Goal: Information Seeking & Learning: Learn about a topic

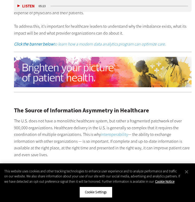
scroll to position [400, 0]
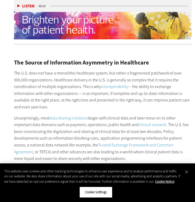
click at [117, 115] on p "Unsurprisingly, most data sharing initiatives begin with clinical data and late…" at bounding box center [103, 138] width 178 height 47
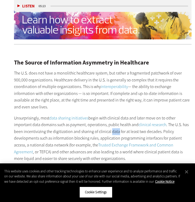
click at [117, 115] on p "Unsurprisingly, most data sharing initiatives begin with clinical data and late…" at bounding box center [103, 138] width 178 height 47
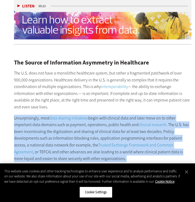
click at [121, 115] on p "Unsurprisingly, most data sharing initiatives begin with clinical data and late…" at bounding box center [103, 138] width 178 height 47
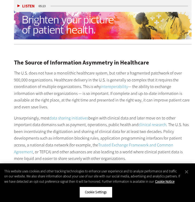
click at [121, 115] on p "Unsurprisingly, most data sharing initiatives begin with clinical data and late…" at bounding box center [103, 138] width 178 height 47
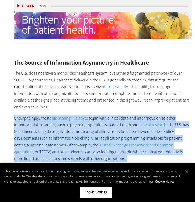
click at [126, 115] on p "Unsurprisingly, most data sharing initiatives begin with clinical data and late…" at bounding box center [103, 138] width 178 height 47
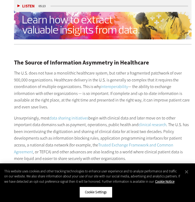
click at [126, 115] on p "Unsurprisingly, most data sharing initiatives begin with clinical data and late…" at bounding box center [103, 138] width 178 height 47
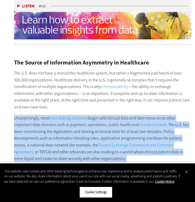
click at [123, 133] on p "Unsurprisingly, most data sharing initiatives begin with clinical data and late…" at bounding box center [103, 138] width 178 height 47
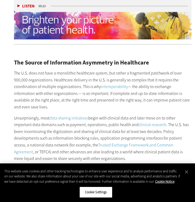
click at [123, 133] on p "Unsurprisingly, most data sharing initiatives begin with clinical data and late…" at bounding box center [103, 138] width 178 height 47
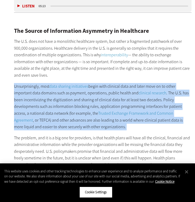
click at [123, 135] on p "The problem, and it is a big one for providers, is that health plans will have …" at bounding box center [103, 162] width 178 height 54
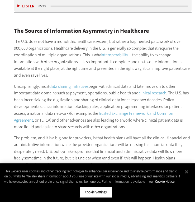
click at [123, 135] on p "The problem, and it is a big one for providers, is that health plans will have …" at bounding box center [103, 162] width 178 height 54
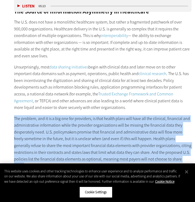
scroll to position [456, 0]
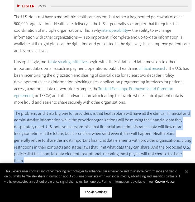
click at [123, 133] on div "The Source of Information Asymmetry in Healthcare The U.S. does not have a mono…" at bounding box center [103, 203] width 178 height 422
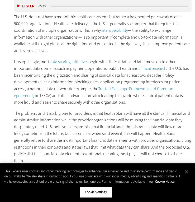
click at [123, 133] on div "The Source of Information Asymmetry in Healthcare The U.S. does not have a mono…" at bounding box center [103, 203] width 178 height 422
click at [126, 126] on p "The problem, and it is a big one for providers, is that health plans will have …" at bounding box center [103, 137] width 178 height 54
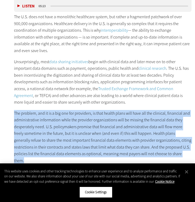
click at [154, 125] on p "The problem, and it is a big one for providers, is that health plans will have …" at bounding box center [103, 137] width 178 height 54
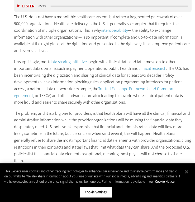
click at [154, 125] on p "The problem, and it is a big one for providers, is that health plans will have …" at bounding box center [103, 137] width 178 height 54
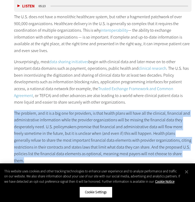
click at [154, 125] on p "The problem, and it is a big one for providers, is that health plans will have …" at bounding box center [103, 137] width 178 height 54
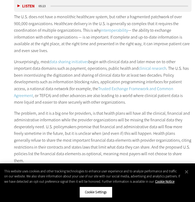
click at [154, 125] on p "The problem, and it is a big one for providers, is that health plans will have …" at bounding box center [103, 137] width 178 height 54
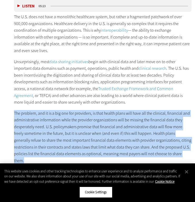
click at [154, 125] on p "The problem, and it is a big one for providers, is that health plans will have …" at bounding box center [103, 137] width 178 height 54
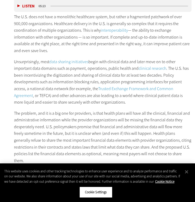
click at [154, 125] on p "The problem, and it is a big one for providers, is that health plans will have …" at bounding box center [103, 137] width 178 height 54
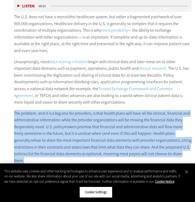
click at [154, 125] on p "The problem, and it is a big one for providers, is that health plans will have …" at bounding box center [103, 137] width 178 height 54
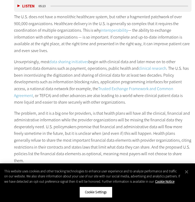
click at [154, 125] on p "The problem, and it is a big one for providers, is that health plans will have …" at bounding box center [103, 137] width 178 height 54
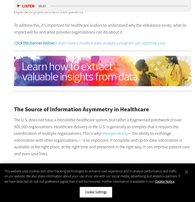
scroll to position [353, 0]
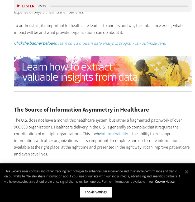
click at [152, 125] on p "The U.S. does not have a monolithic healthcare system, but rather a fragmented …" at bounding box center [103, 137] width 178 height 41
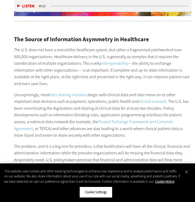
scroll to position [414, 0]
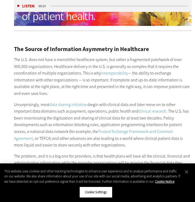
click at [79, 56] on p "The U.S. does not have a monolithic healthcare system, but rather a fragmented …" at bounding box center [103, 76] width 178 height 41
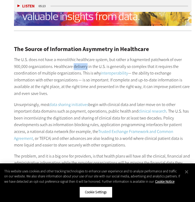
click at [79, 56] on p "The U.S. does not have a monolithic healthcare system, but rather a fragmented …" at bounding box center [103, 76] width 178 height 41
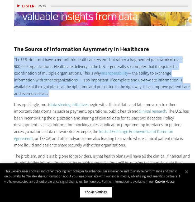
click at [79, 56] on p "The U.S. does not have a monolithic healthcare system, but rather a fragmented …" at bounding box center [103, 76] width 178 height 41
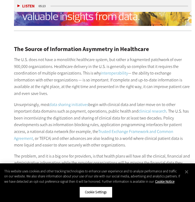
click at [79, 56] on p "The U.S. does not have a monolithic healthcare system, but rather a fragmented …" at bounding box center [103, 76] width 178 height 41
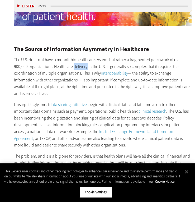
click at [79, 56] on p "The U.S. does not have a monolithic healthcare system, but rather a fragmented …" at bounding box center [103, 76] width 178 height 41
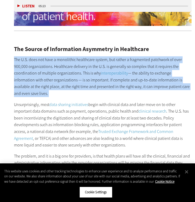
click at [79, 57] on p "The U.S. does not have a monolithic healthcare system, but rather a fragmented …" at bounding box center [103, 76] width 178 height 41
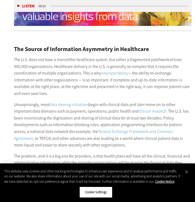
click at [79, 57] on p "The U.S. does not have a monolithic healthcare system, but rather a fragmented …" at bounding box center [103, 76] width 178 height 41
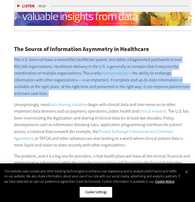
click at [94, 61] on p "The U.S. does not have a monolithic healthcare system, but rather a fragmented …" at bounding box center [103, 76] width 178 height 41
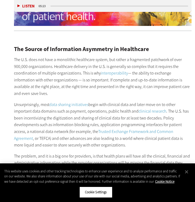
click at [94, 61] on p "The U.S. does not have a monolithic healthcare system, but rather a fragmented …" at bounding box center [103, 76] width 178 height 41
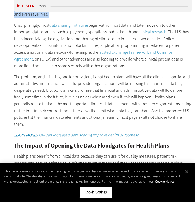
scroll to position [493, 0]
click at [94, 73] on p "The problem, and it is a big one for providers, is that health plans will have …" at bounding box center [103, 100] width 178 height 54
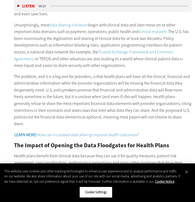
click at [94, 73] on p "The problem, and it is a big one for providers, is that health plans will have …" at bounding box center [103, 100] width 178 height 54
